Goal: Information Seeking & Learning: Learn about a topic

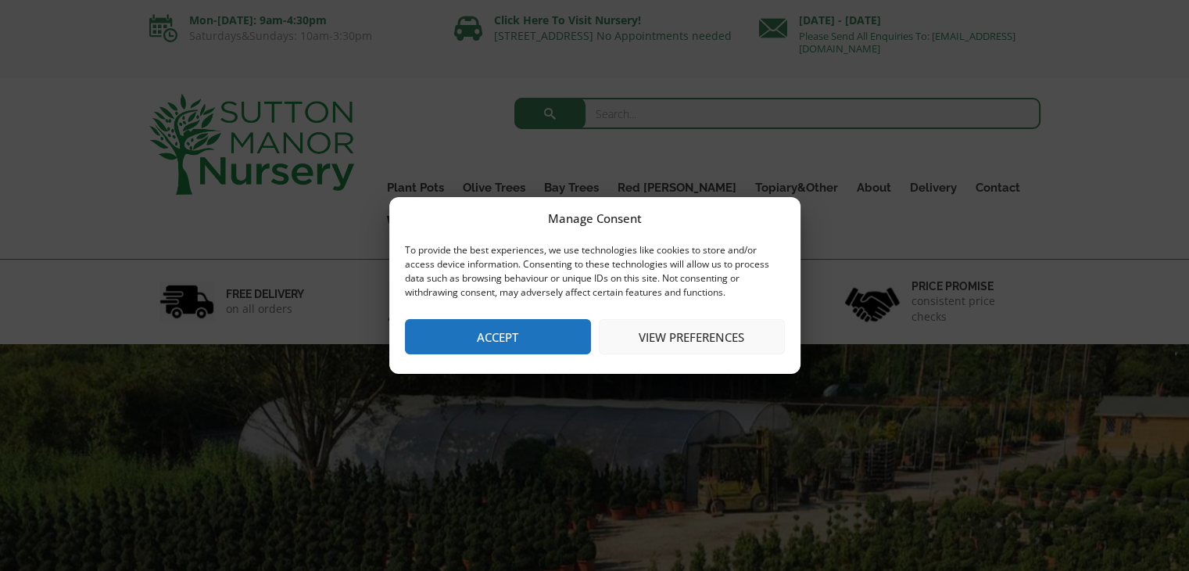
click at [543, 342] on button "Accept" at bounding box center [498, 336] width 186 height 35
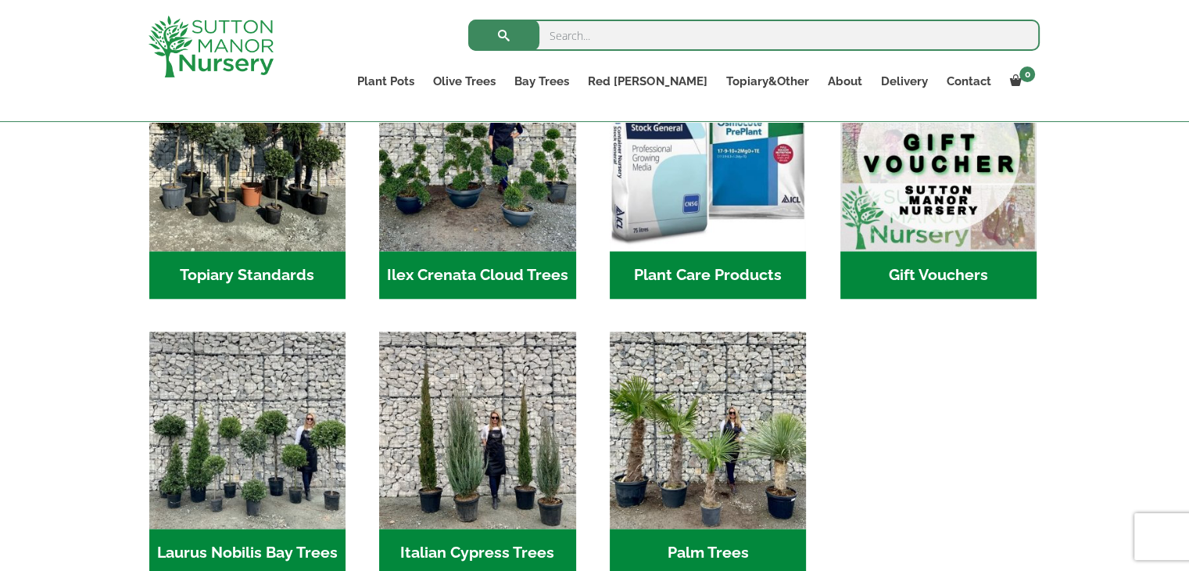
scroll to position [1449, 0]
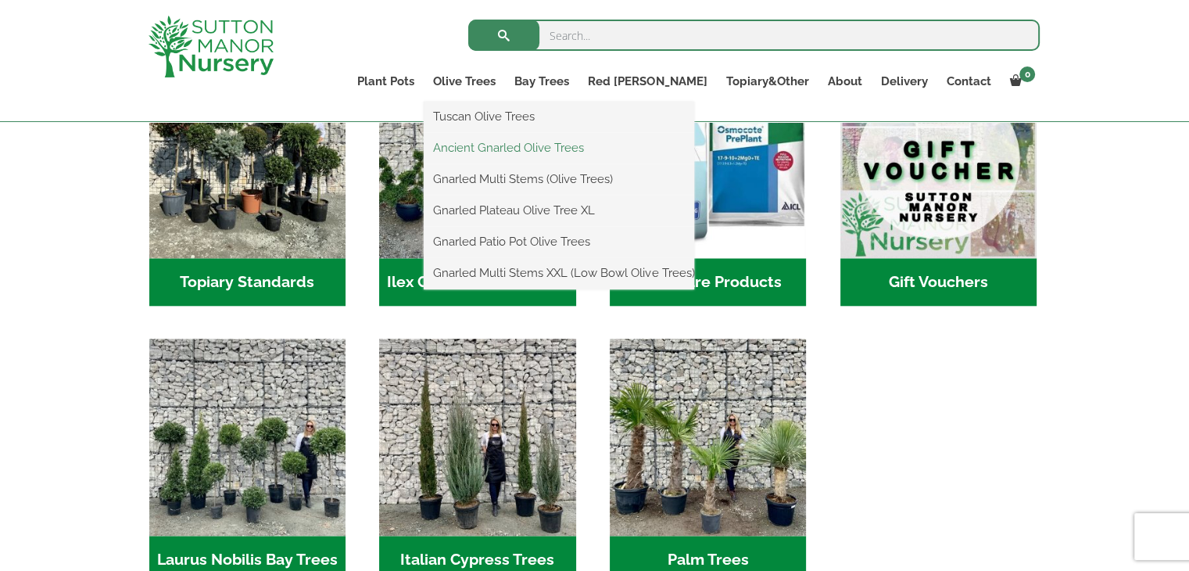
click at [544, 142] on link "Ancient Gnarled Olive Trees" at bounding box center [559, 147] width 270 height 23
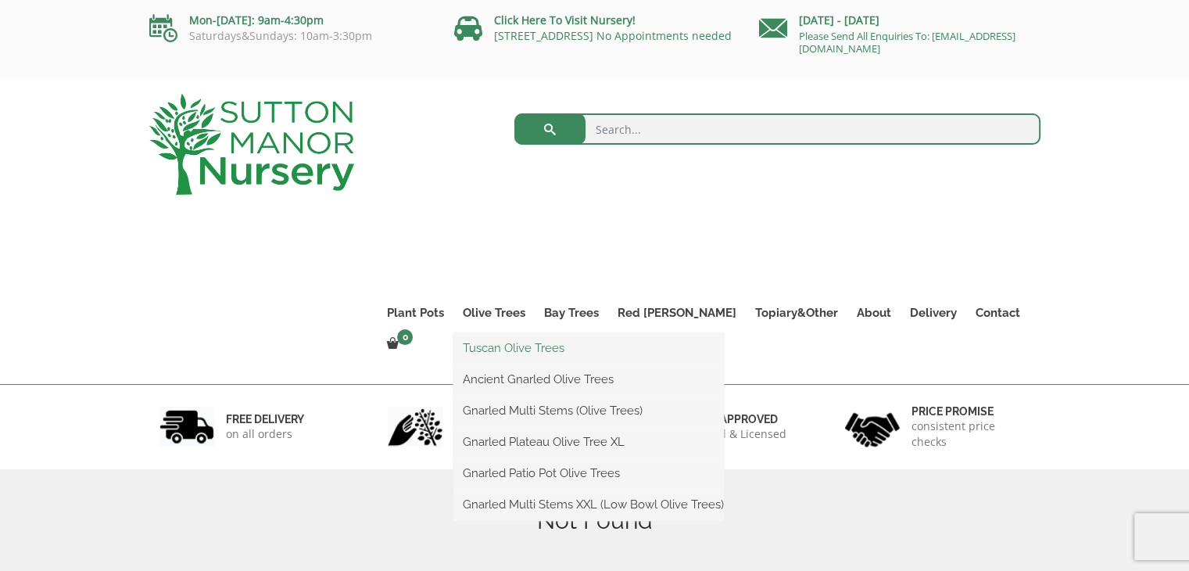
click at [547, 351] on link "Tuscan Olive Trees" at bounding box center [588, 347] width 270 height 23
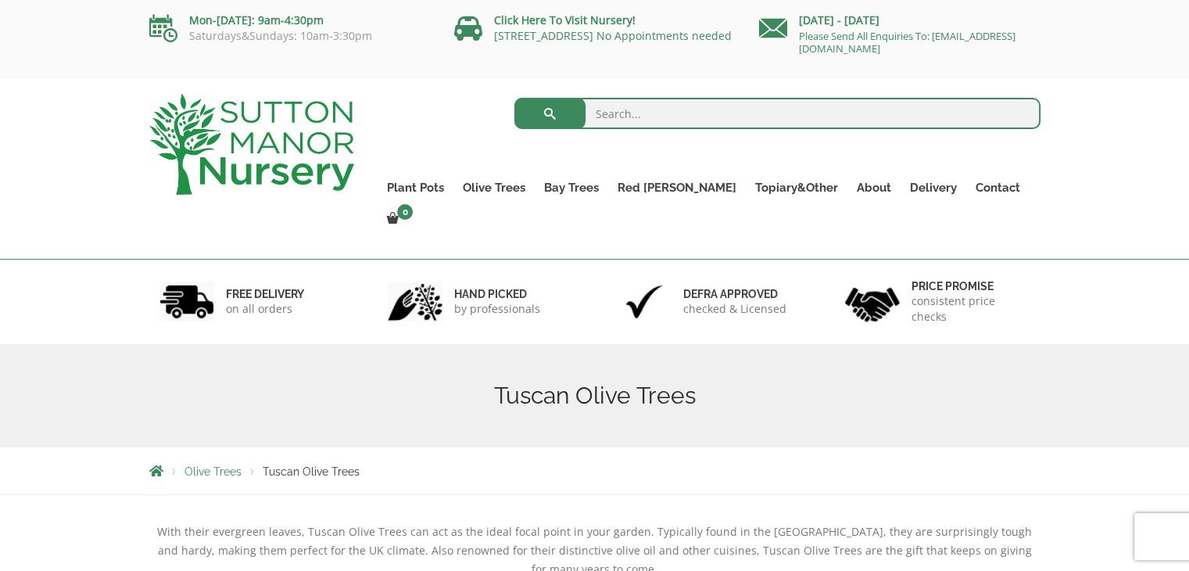
click at [631, 113] on input "search" at bounding box center [777, 113] width 526 height 31
type input "bonsai"
click at [514, 98] on button "submit" at bounding box center [549, 113] width 71 height 31
